Goal: Task Accomplishment & Management: Use online tool/utility

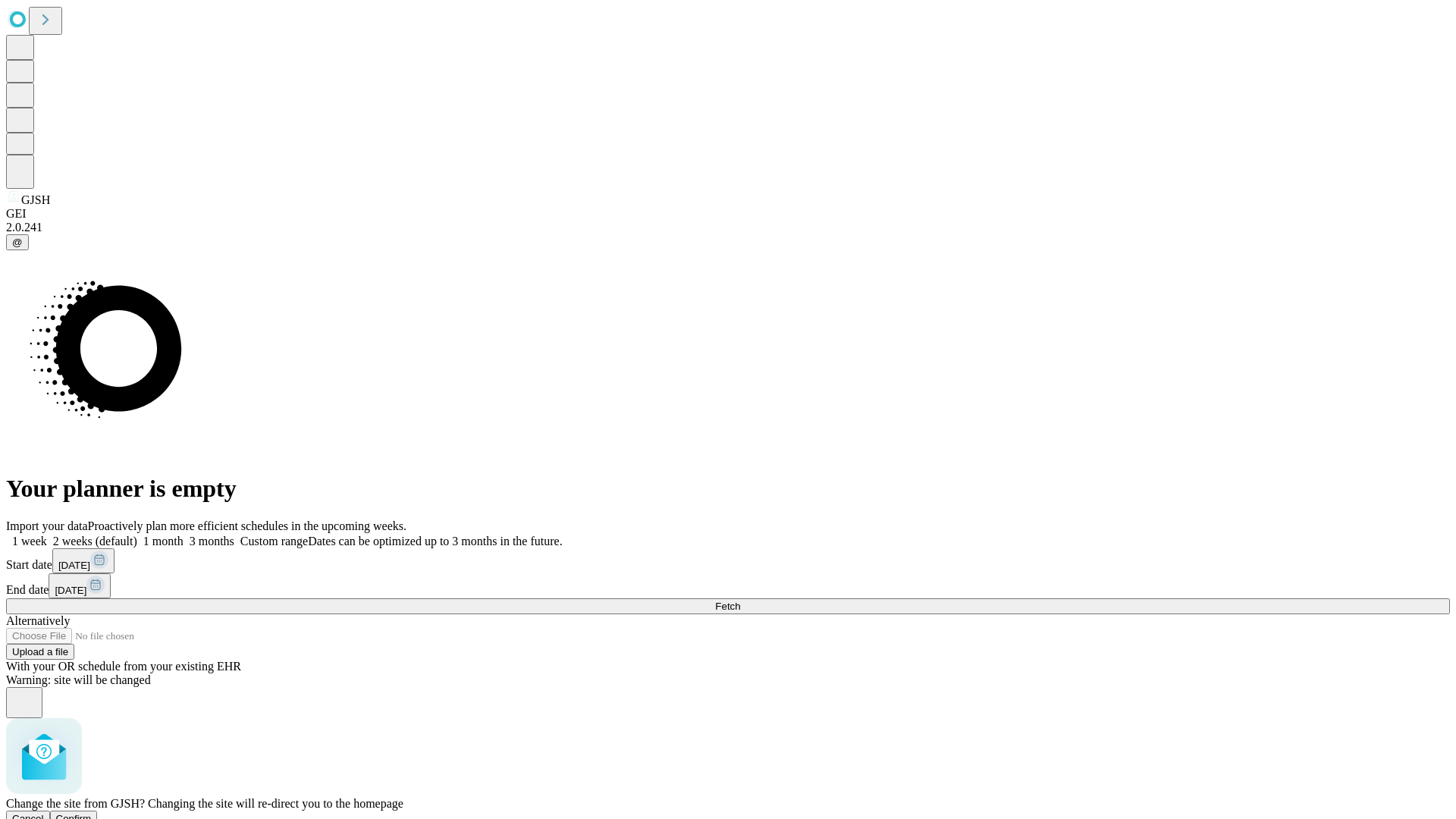
click at [92, 813] on span "Confirm" at bounding box center [73, 818] width 36 height 11
click at [47, 535] on label "1 week" at bounding box center [27, 541] width 41 height 13
click at [740, 600] on span "Fetch" at bounding box center [727, 606] width 25 height 11
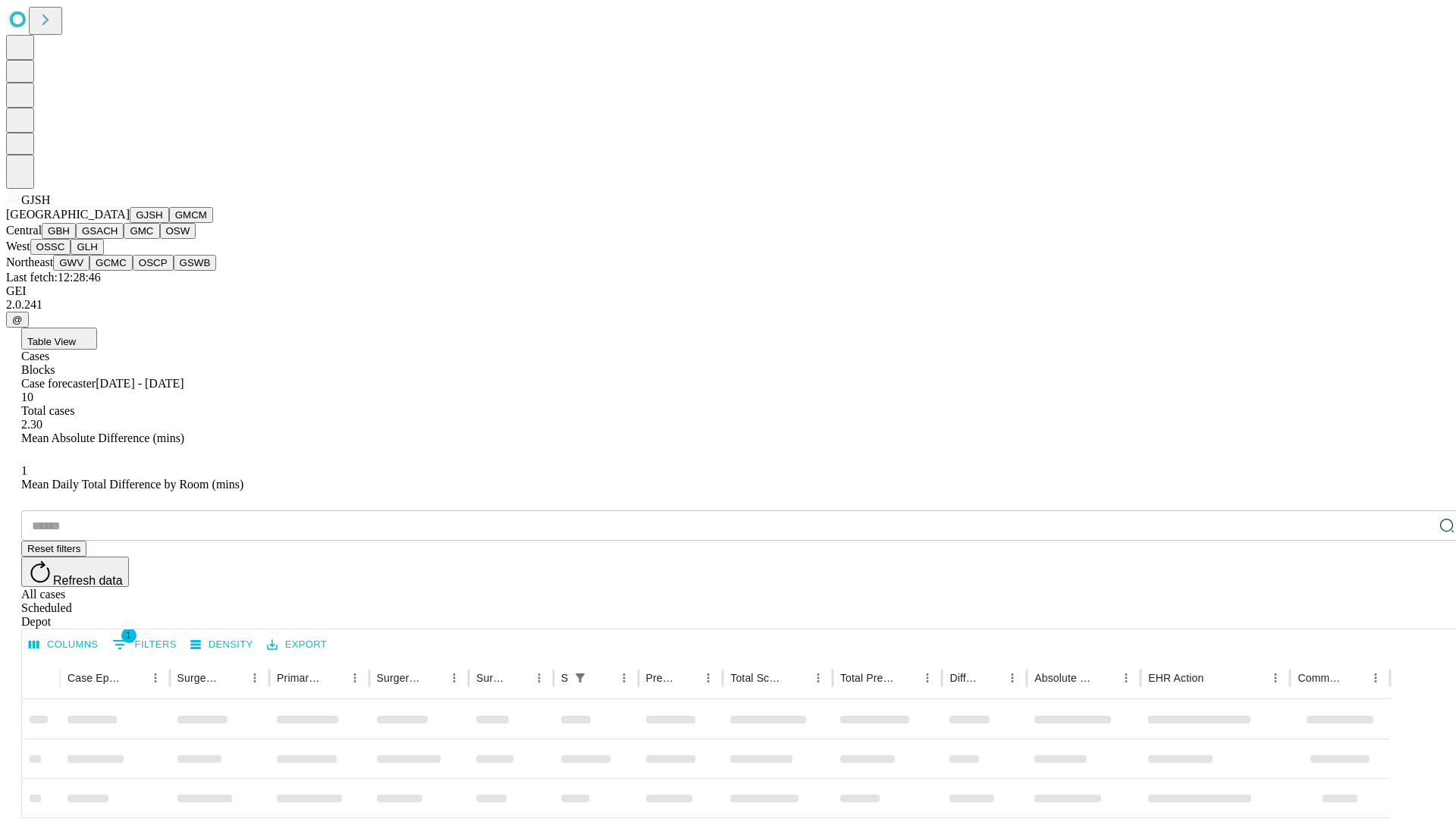
click at [169, 223] on button "GMCM" at bounding box center [191, 215] width 44 height 16
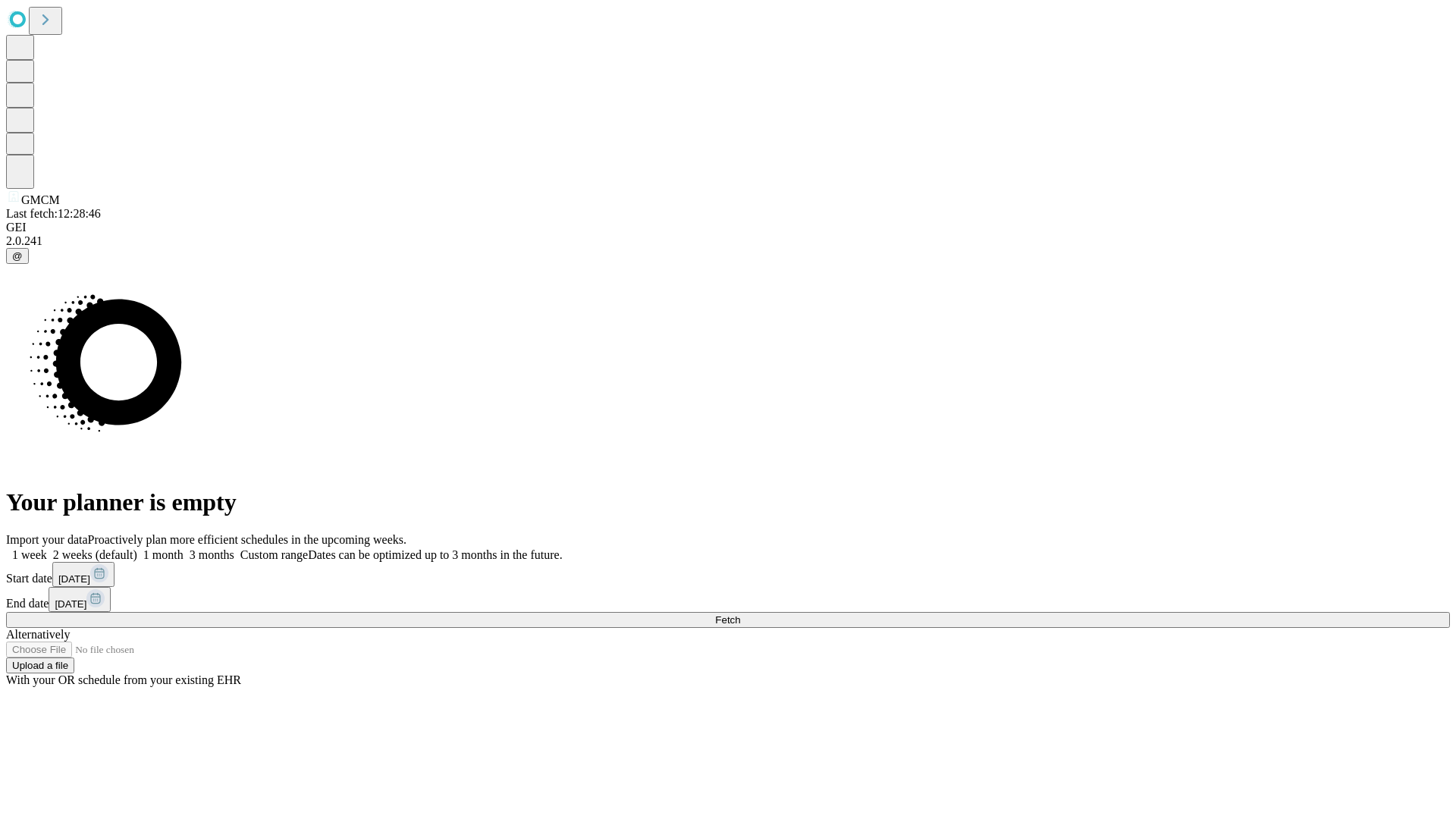
click at [47, 548] on label "1 week" at bounding box center [27, 554] width 41 height 13
click at [740, 614] on span "Fetch" at bounding box center [727, 619] width 25 height 11
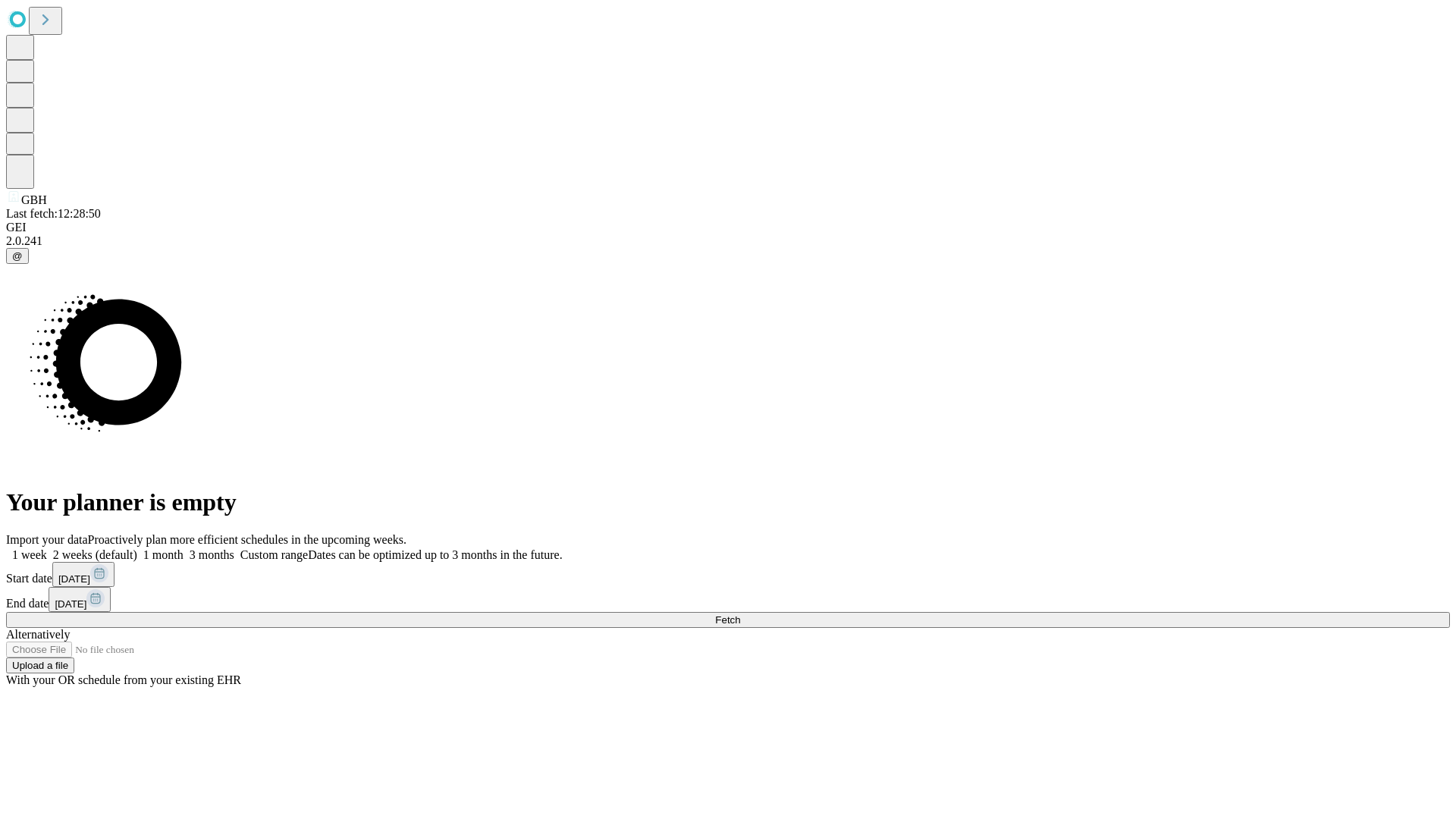
click at [47, 548] on label "1 week" at bounding box center [27, 554] width 41 height 13
click at [740, 614] on span "Fetch" at bounding box center [727, 619] width 25 height 11
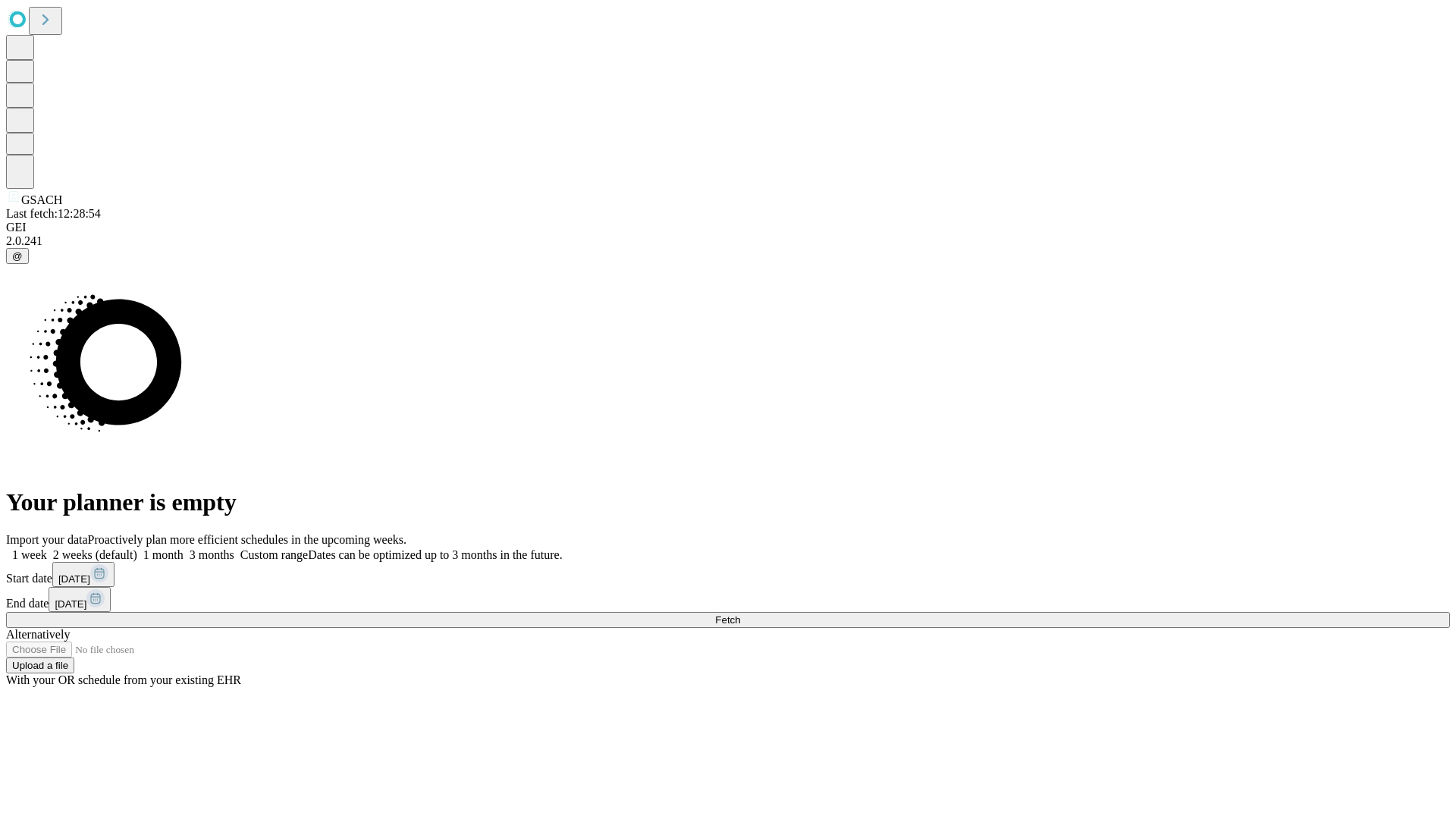
click at [740, 614] on span "Fetch" at bounding box center [727, 619] width 25 height 11
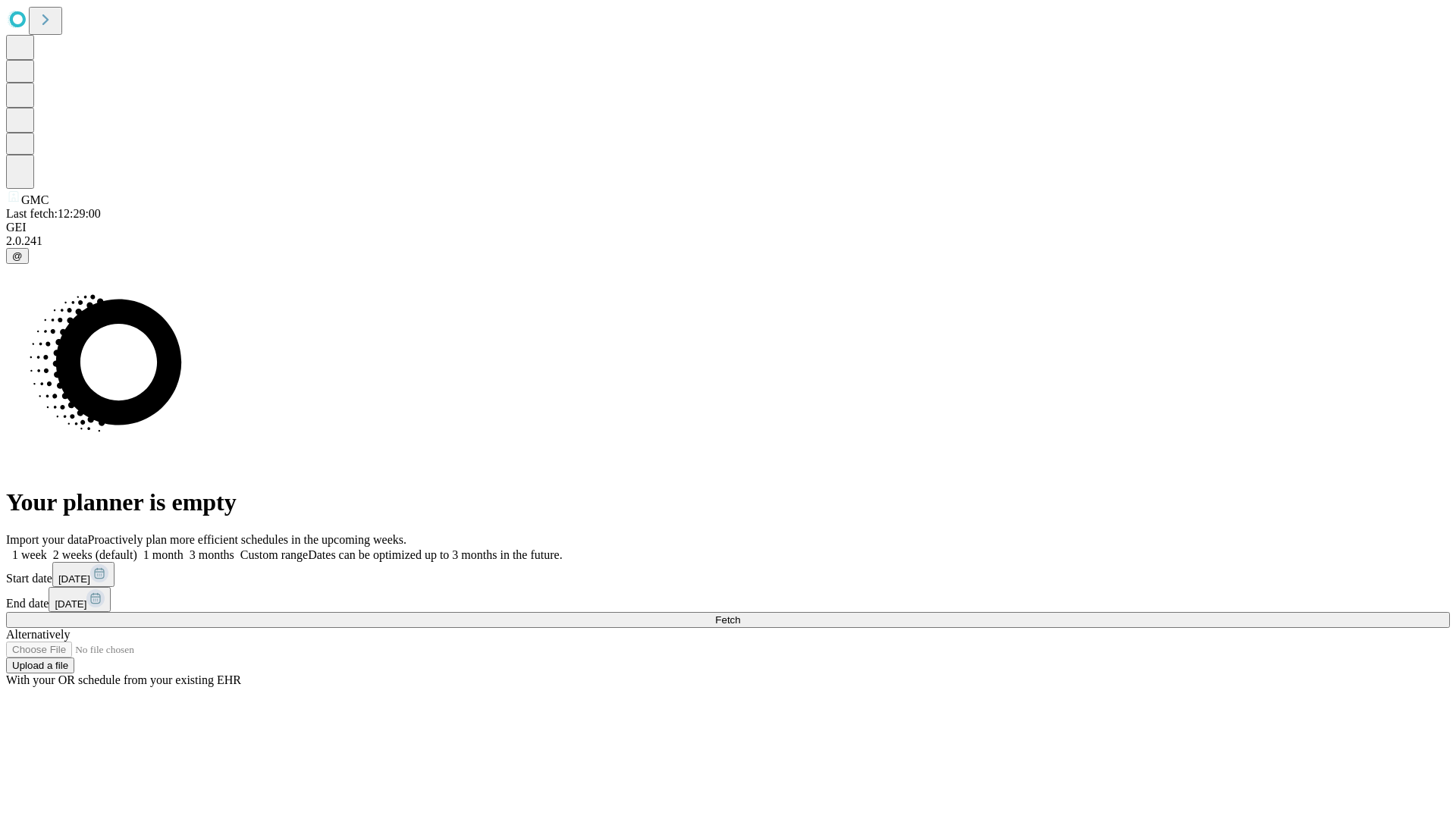
click at [47, 548] on label "1 week" at bounding box center [27, 554] width 41 height 13
click at [740, 614] on span "Fetch" at bounding box center [727, 619] width 25 height 11
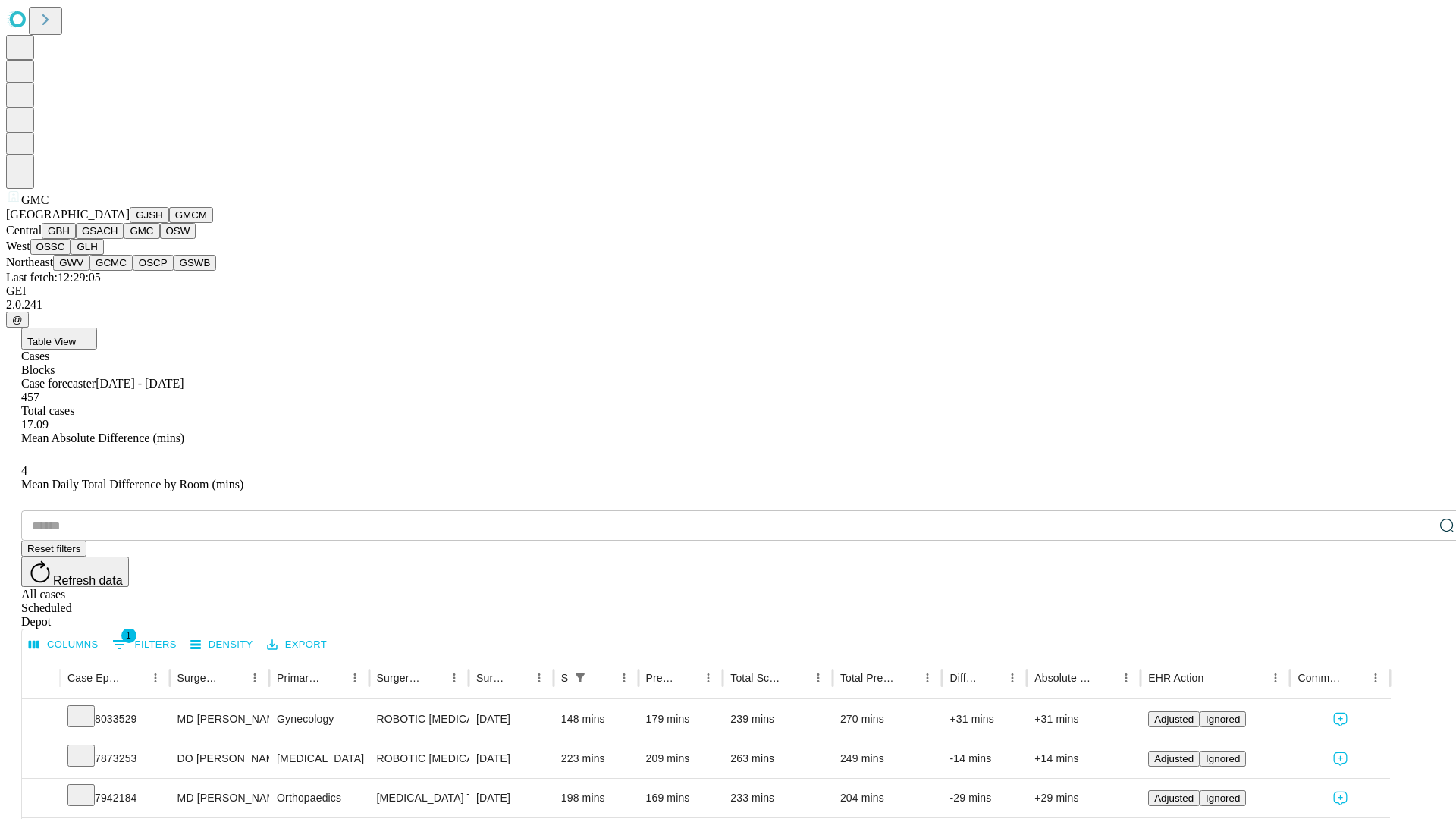
click at [160, 239] on button "OSW" at bounding box center [178, 231] width 37 height 16
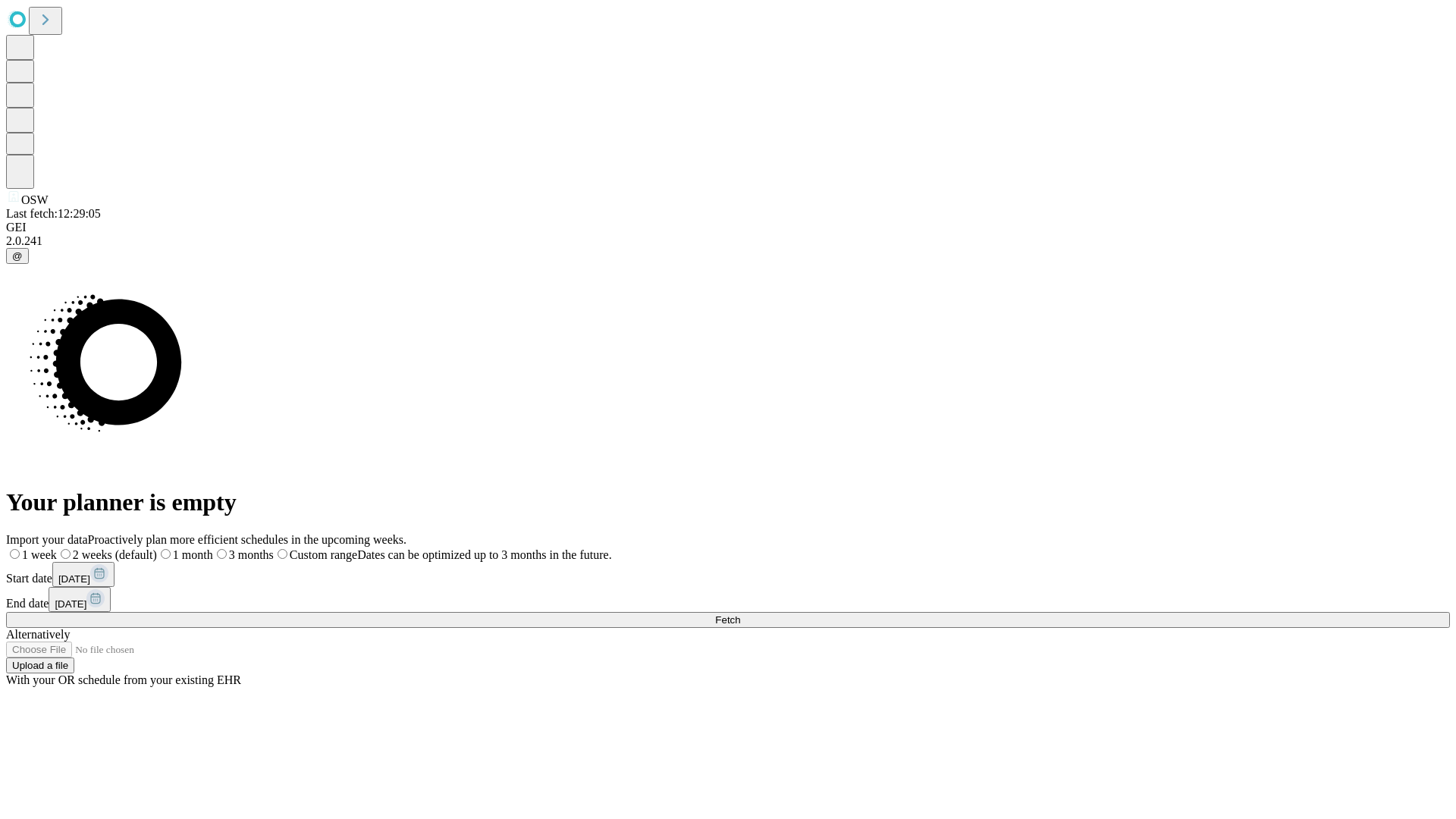
click at [740, 614] on span "Fetch" at bounding box center [727, 619] width 25 height 11
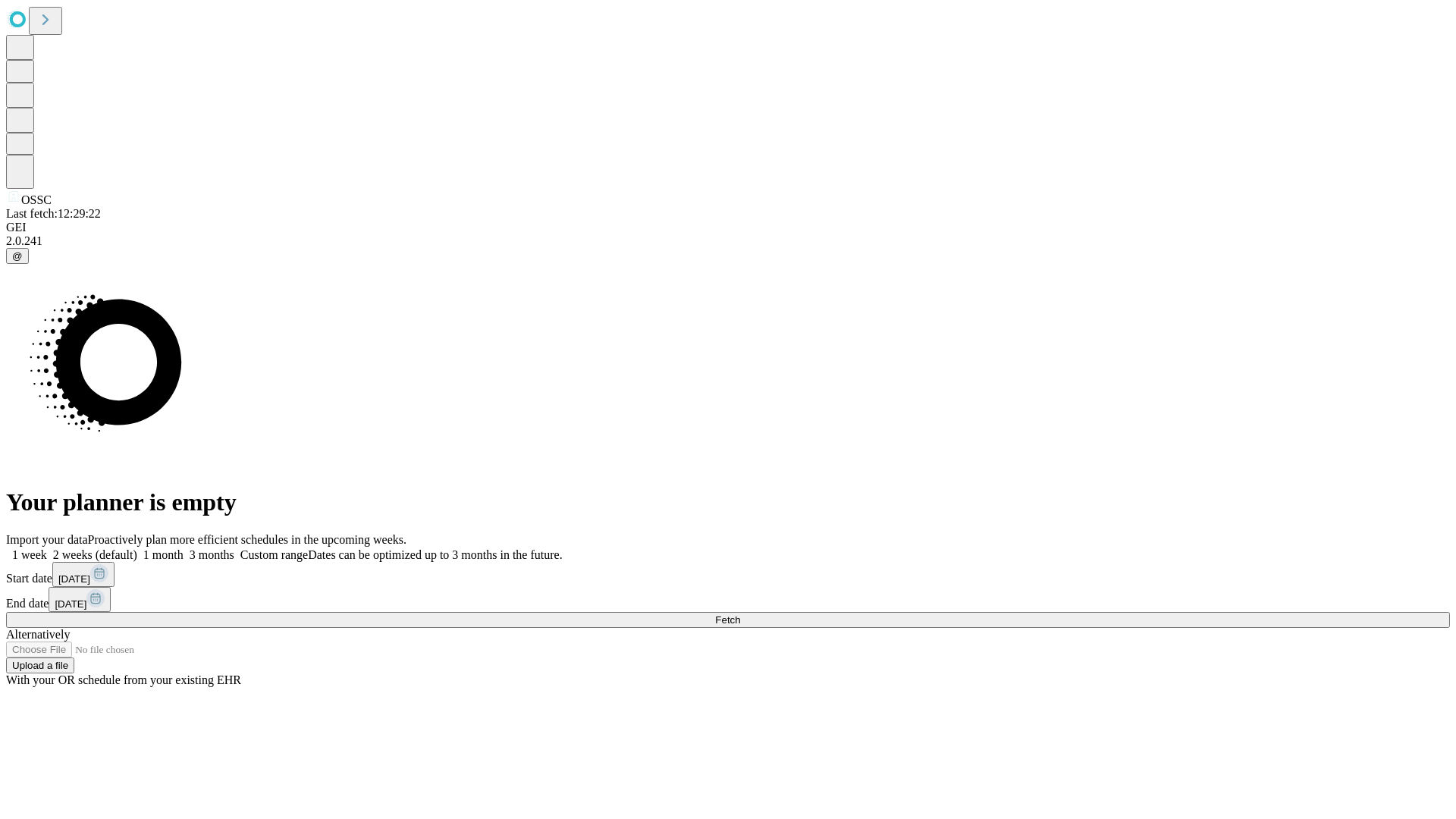
click at [47, 548] on label "1 week" at bounding box center [27, 554] width 41 height 13
click at [740, 614] on span "Fetch" at bounding box center [727, 619] width 25 height 11
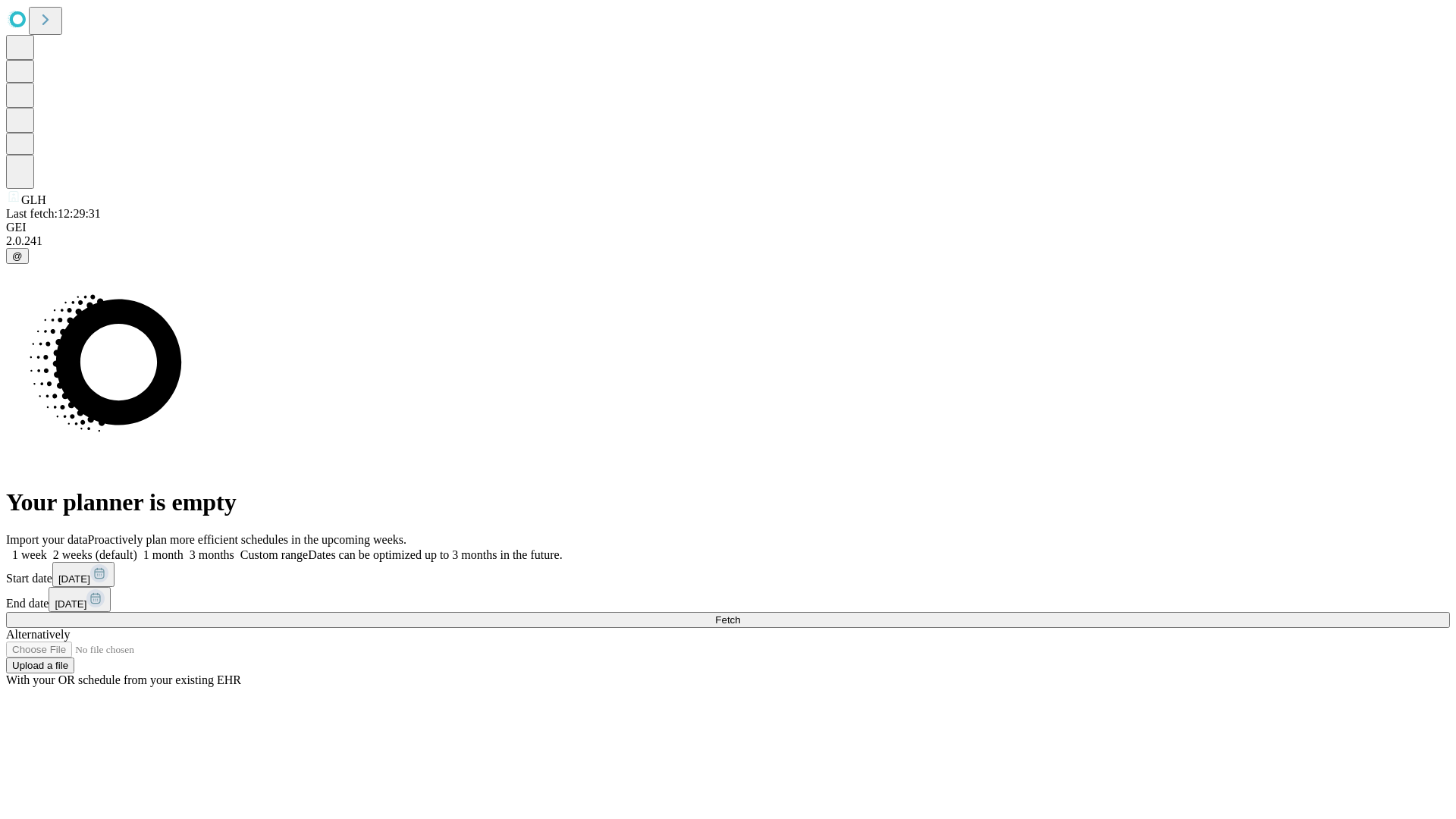
click at [740, 614] on span "Fetch" at bounding box center [727, 619] width 25 height 11
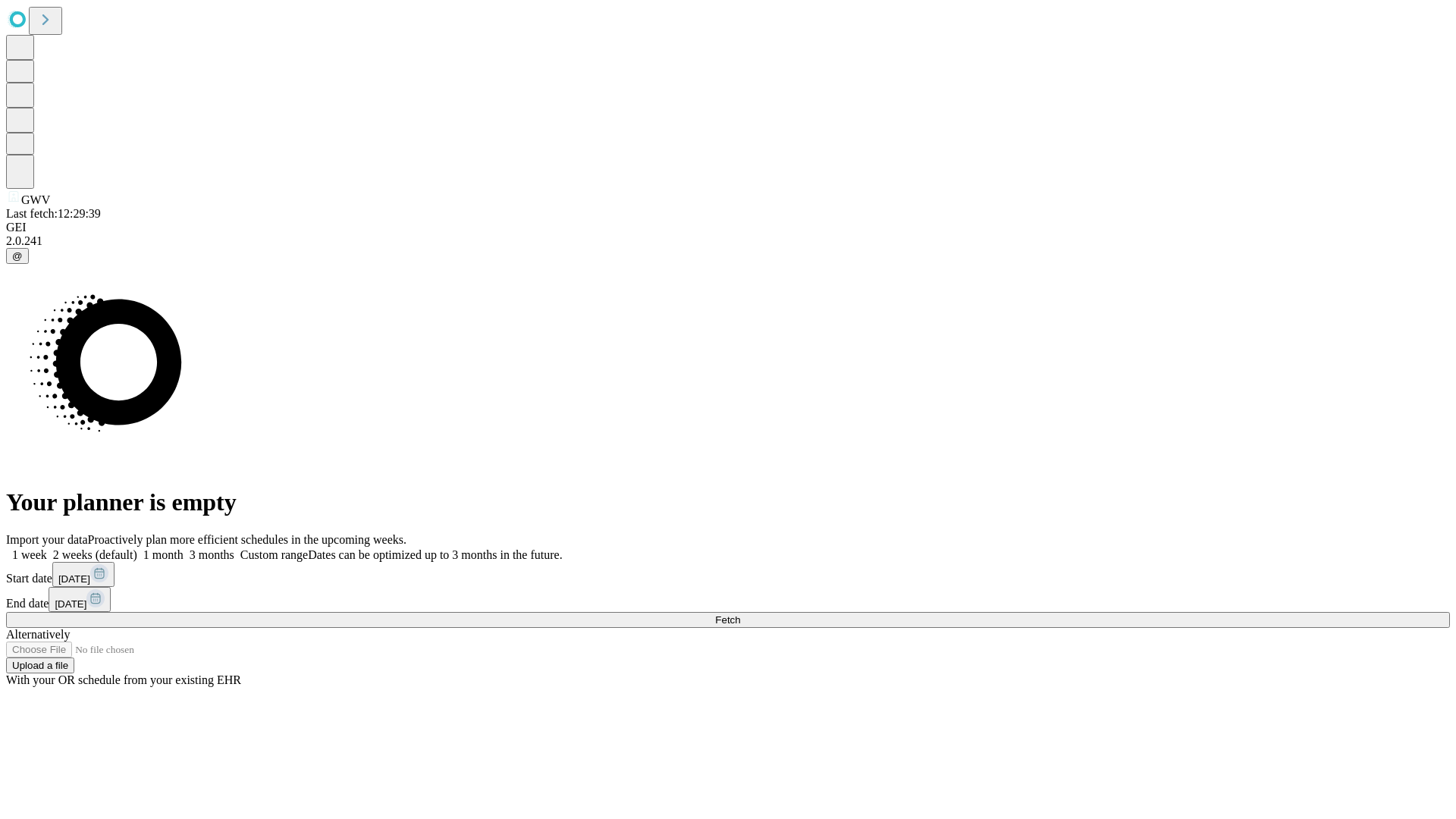
click at [47, 548] on label "1 week" at bounding box center [27, 554] width 41 height 13
click at [740, 614] on span "Fetch" at bounding box center [727, 619] width 25 height 11
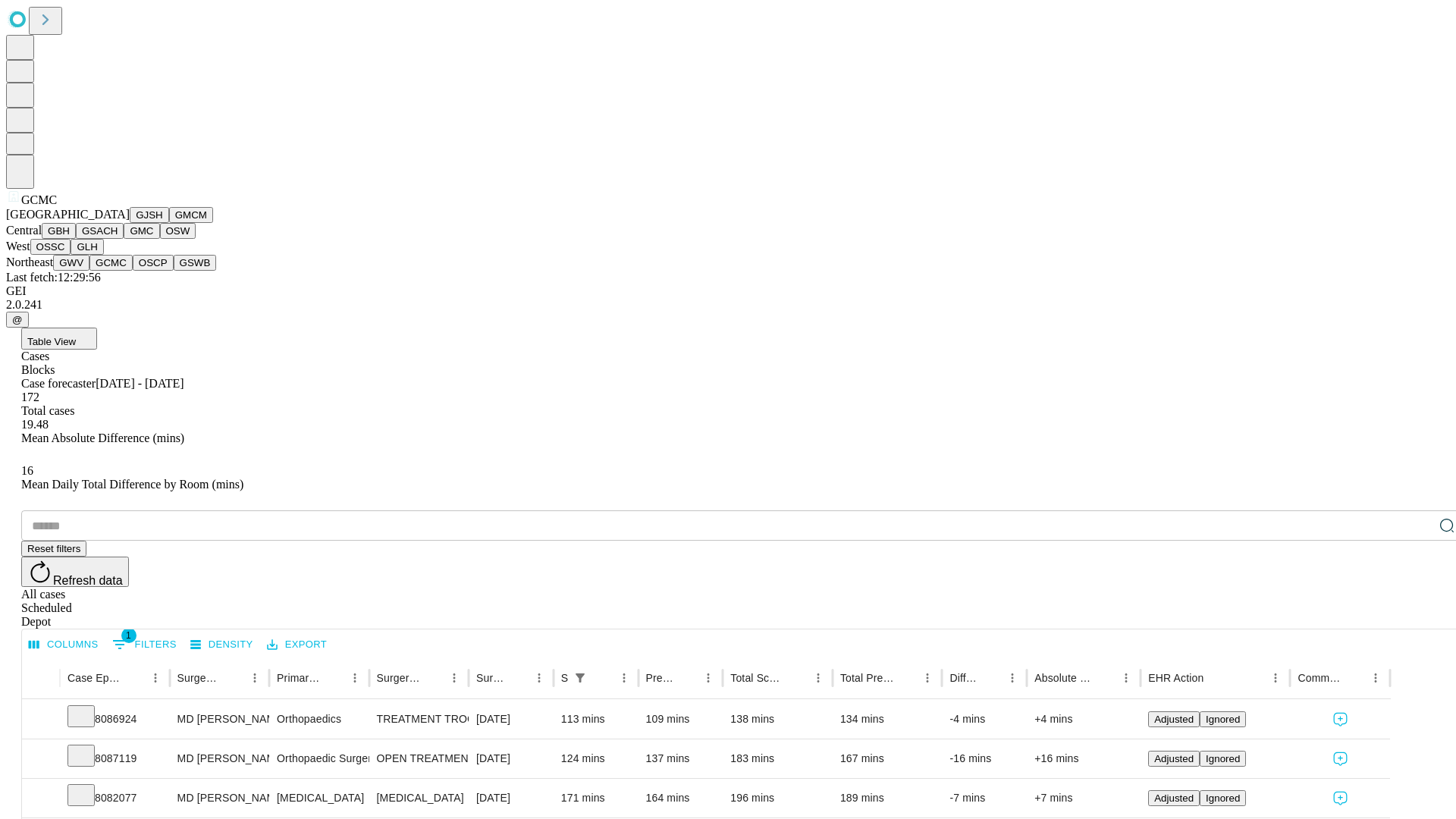
click at [133, 271] on button "OSCP" at bounding box center [154, 262] width 41 height 16
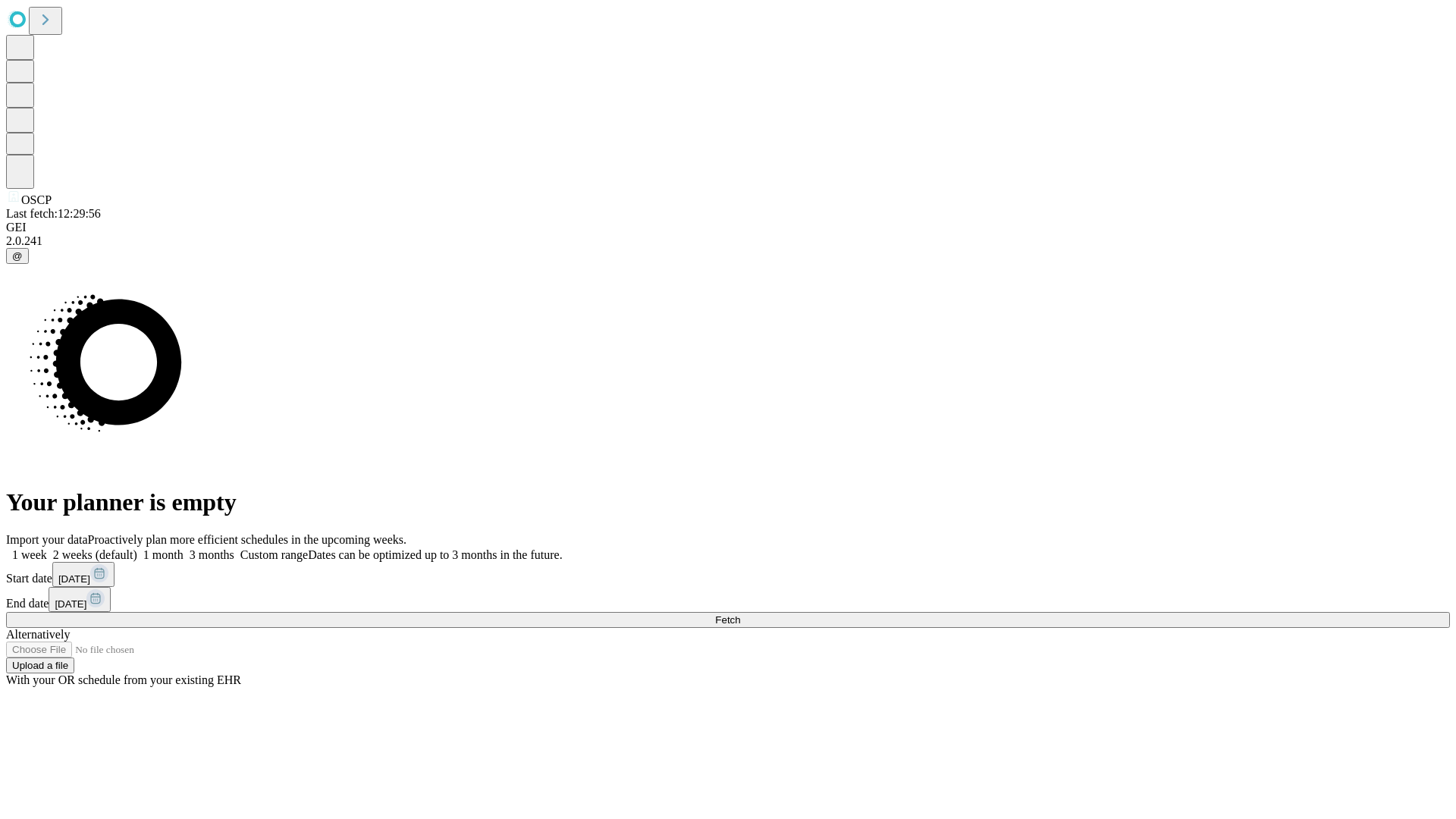
click at [740, 614] on span "Fetch" at bounding box center [727, 619] width 25 height 11
